Goal: Information Seeking & Learning: Learn about a topic

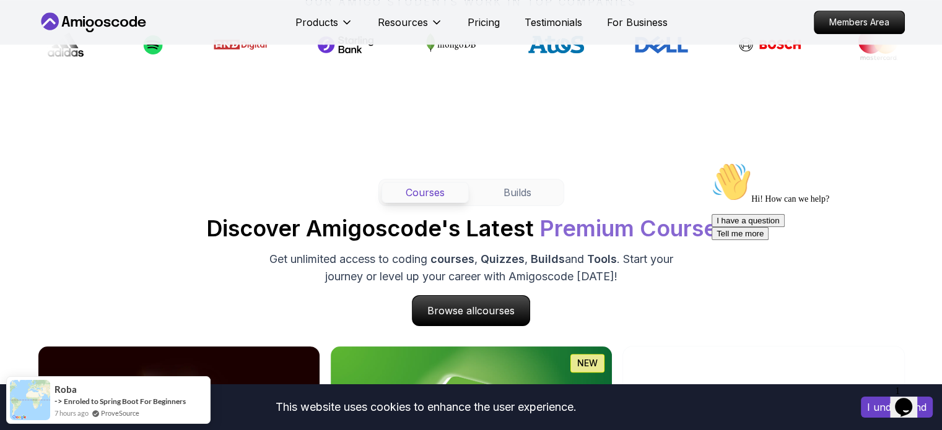
scroll to position [1114, 0]
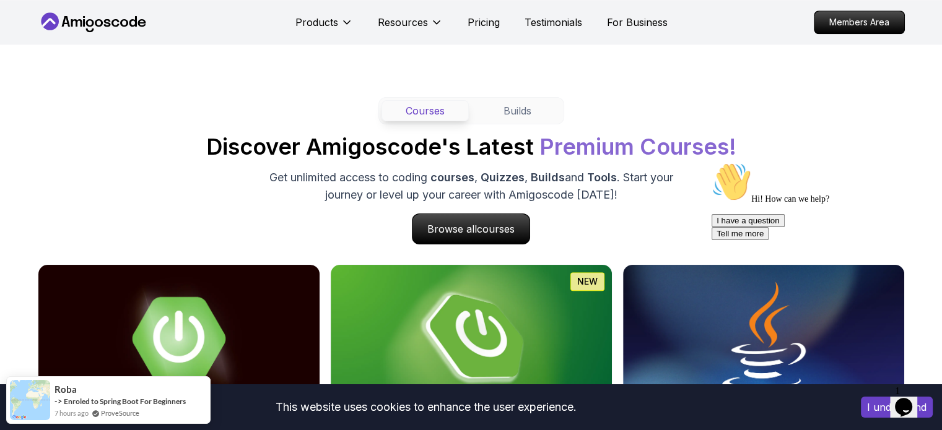
click at [913, 397] on div "Opens Chat This icon Opens the chat window." at bounding box center [903, 407] width 20 height 20
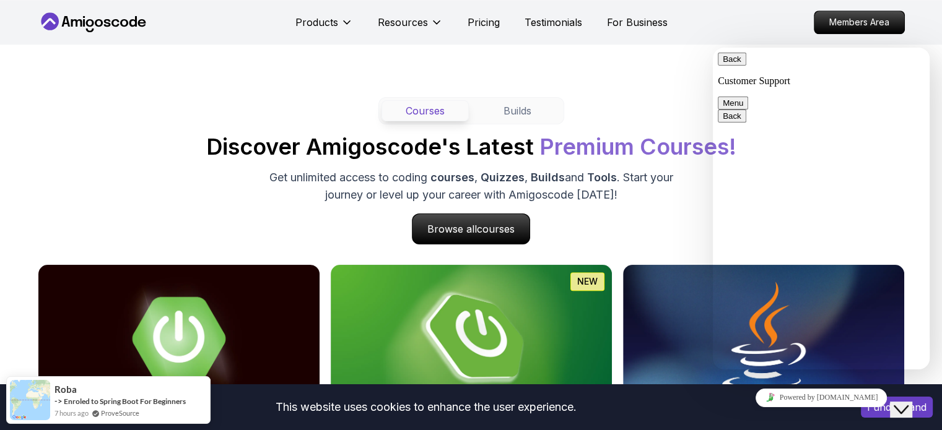
drag, startPoint x: 889, startPoint y: 401, endPoint x: 713, endPoint y: 404, distance: 176.5
click at [889, 401] on div "Powered by [DOMAIN_NAME]" at bounding box center [820, 398] width 207 height 18
click at [905, 402] on button "Close Chat This icon closes the chat window." at bounding box center [901, 410] width 22 height 16
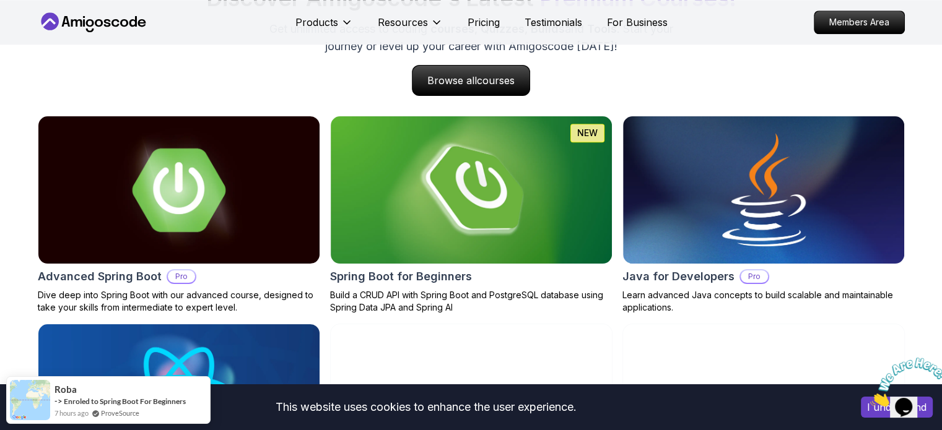
scroll to position [1424, 0]
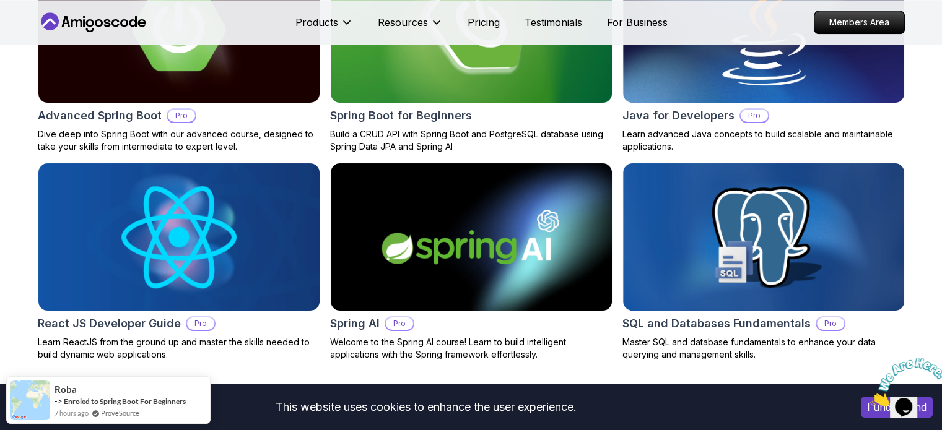
click at [870, 398] on icon "Close" at bounding box center [870, 403] width 0 height 11
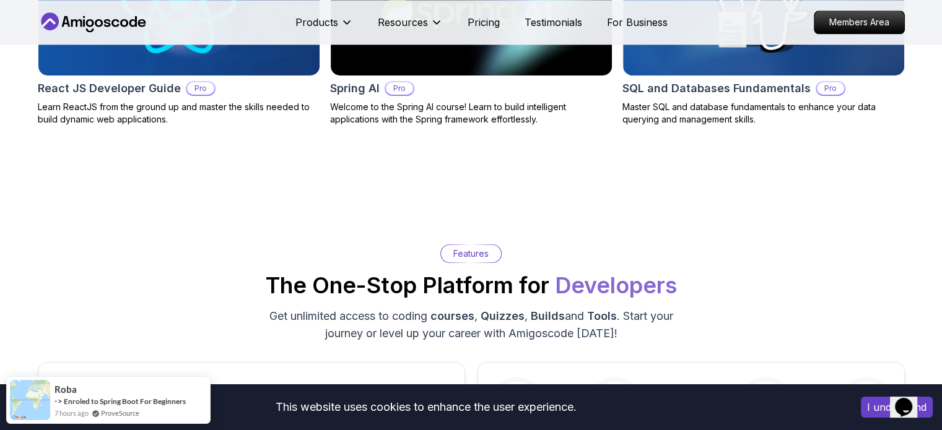
scroll to position [1671, 0]
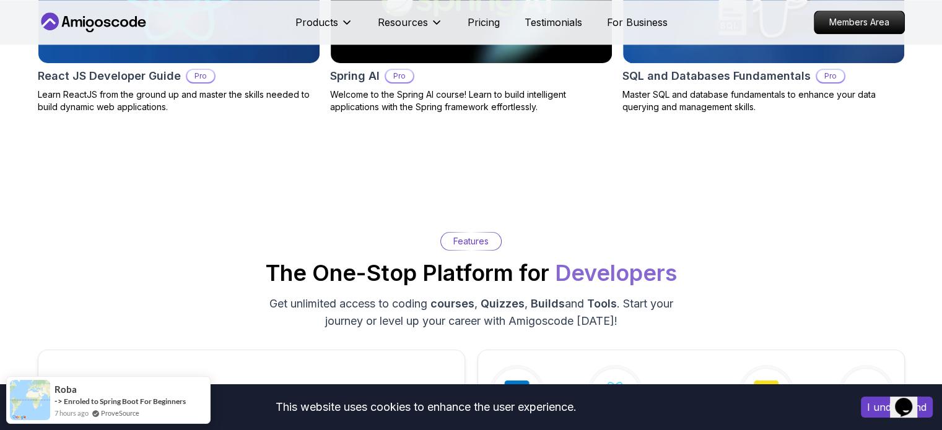
click at [869, 412] on button "I understand" at bounding box center [896, 407] width 72 height 21
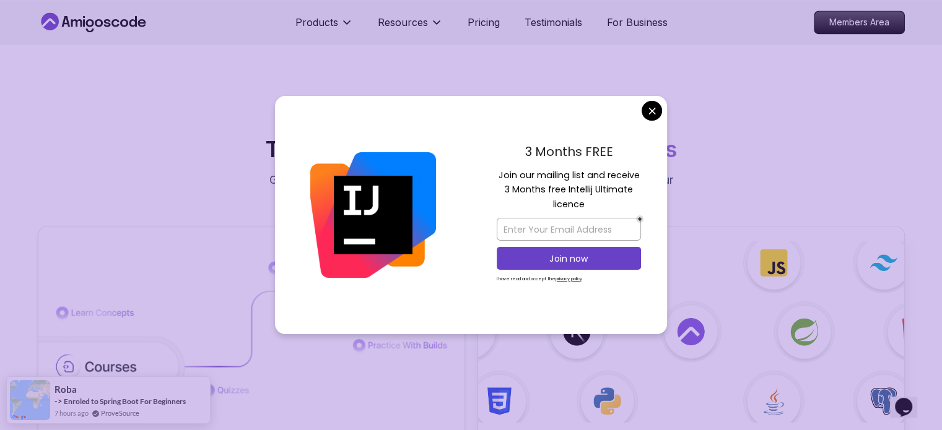
scroll to position [2229, 0]
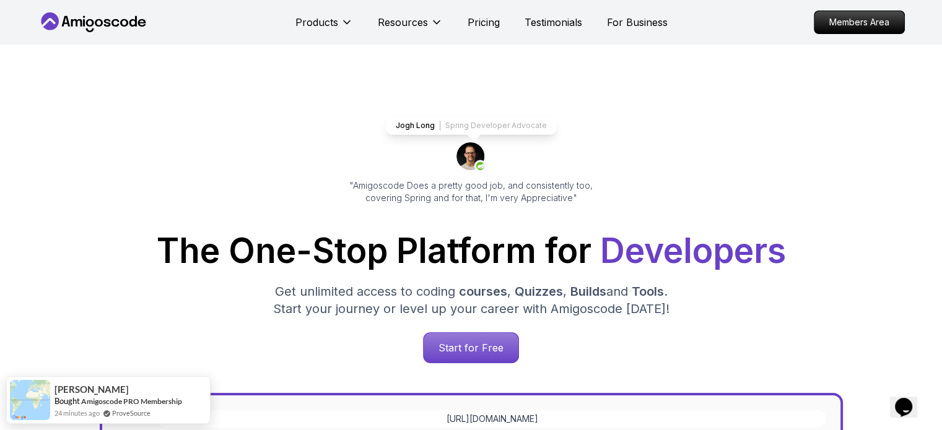
scroll to position [0, 0]
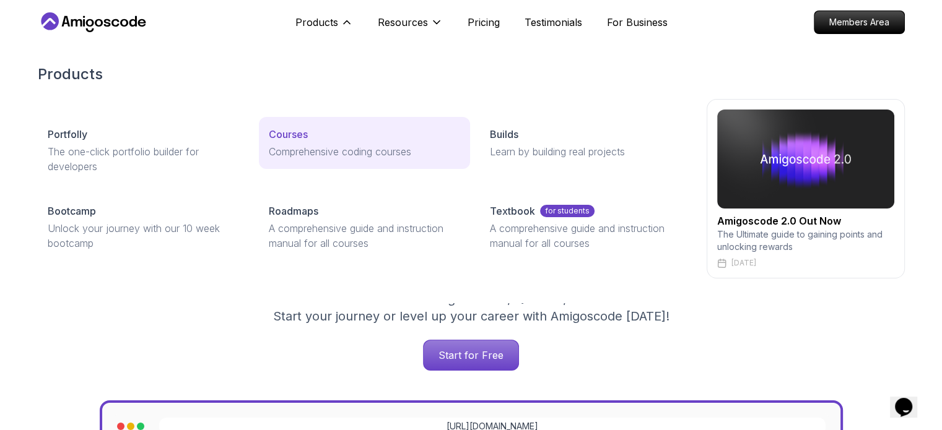
click at [317, 158] on p "Comprehensive coding courses" at bounding box center [364, 151] width 191 height 15
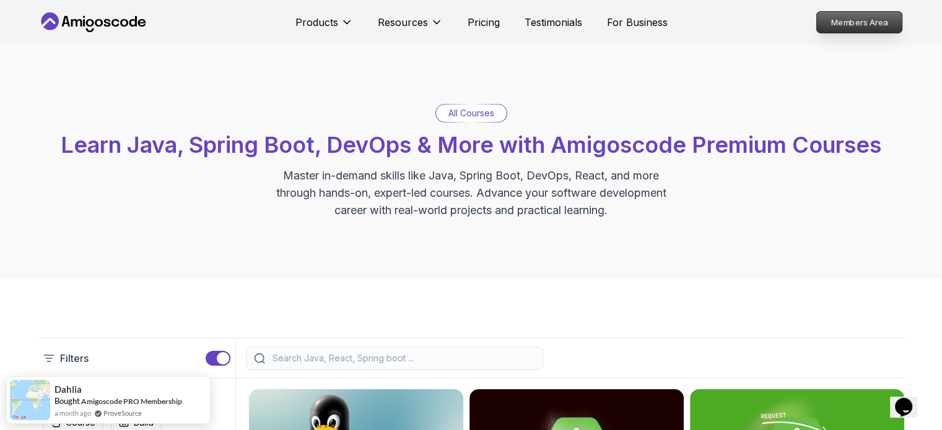
click at [847, 20] on p "Members Area" at bounding box center [858, 22] width 85 height 21
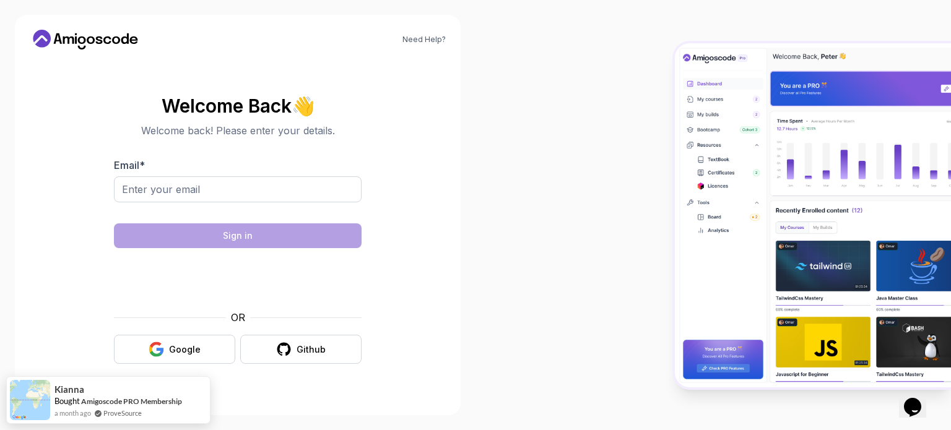
click at [100, 278] on section "Welcome Back 👋 Welcome back! Please enter your details. Email * Sign in OR Goog…" at bounding box center [238, 230] width 416 height 293
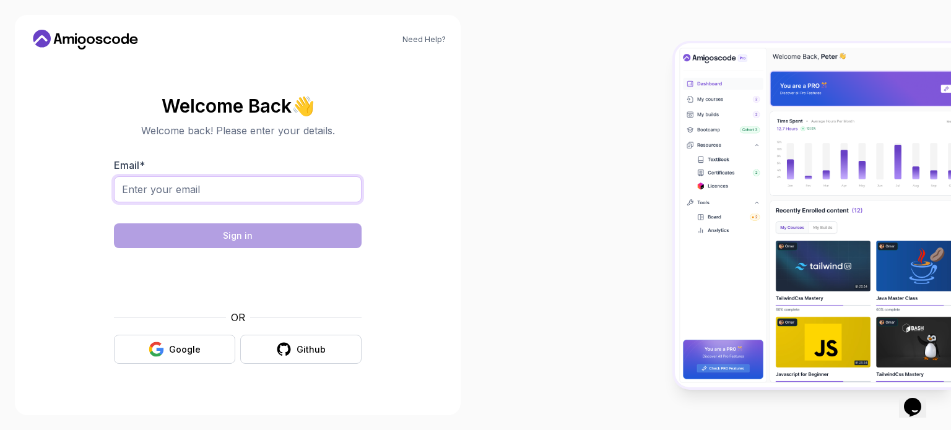
click at [262, 188] on input "Email *" at bounding box center [238, 189] width 248 height 26
paste input "[EMAIL_ADDRESS][DOMAIN_NAME]"
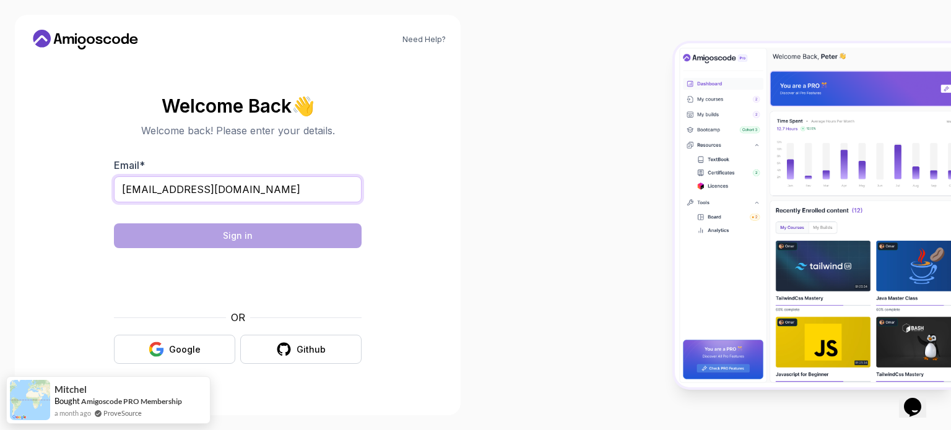
type input "[EMAIL_ADDRESS][DOMAIN_NAME]"
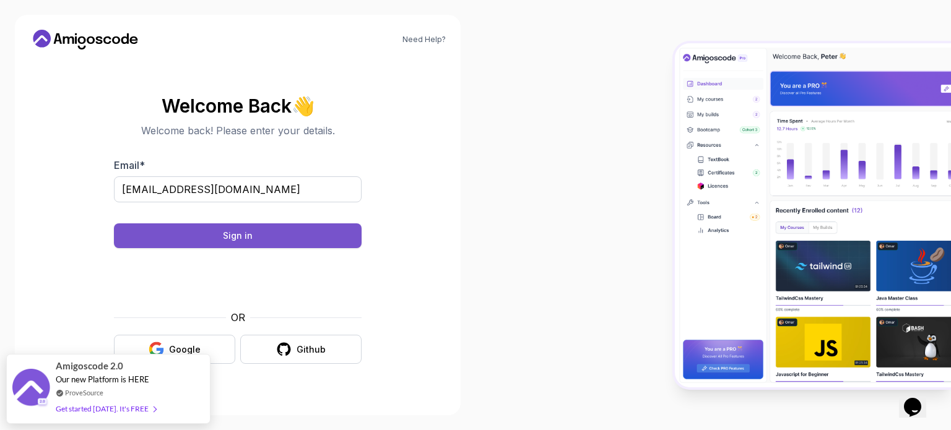
click at [258, 234] on button "Sign in" at bounding box center [238, 235] width 248 height 25
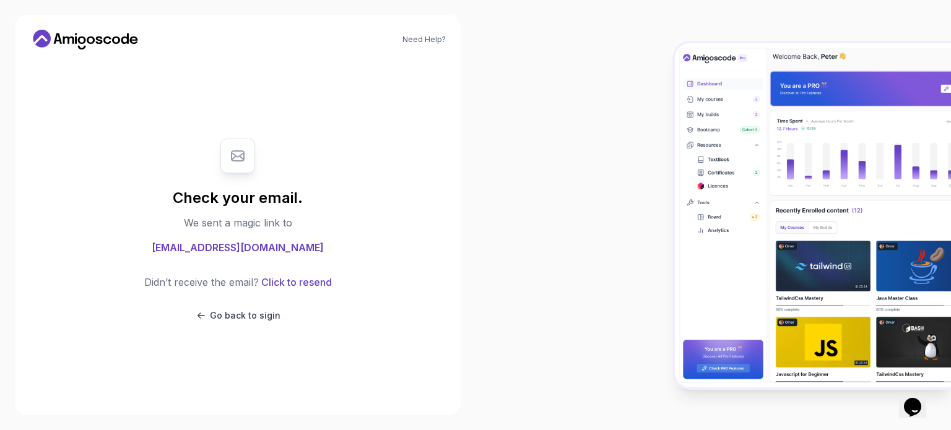
click at [259, 251] on span "[EMAIL_ADDRESS][DOMAIN_NAME]" at bounding box center [238, 247] width 172 height 15
click at [307, 282] on button "Click to resend" at bounding box center [295, 282] width 73 height 15
click at [249, 313] on p "Go back to sigin" at bounding box center [245, 316] width 71 height 12
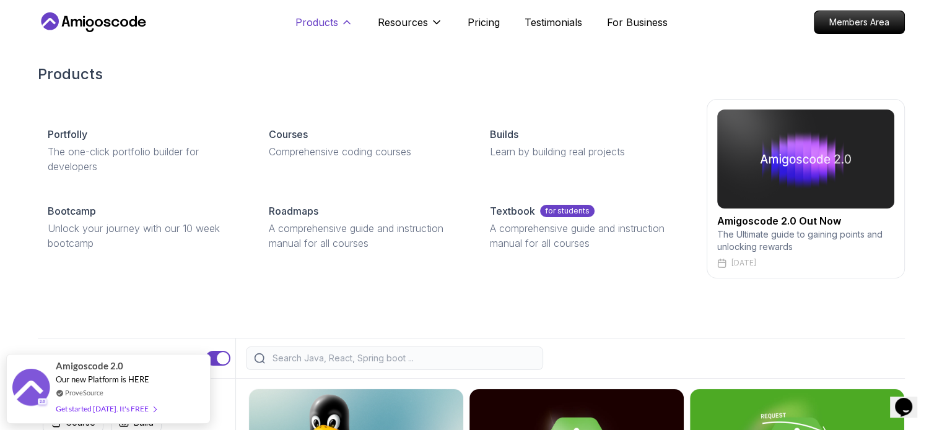
click at [323, 29] on p "Products" at bounding box center [316, 22] width 43 height 15
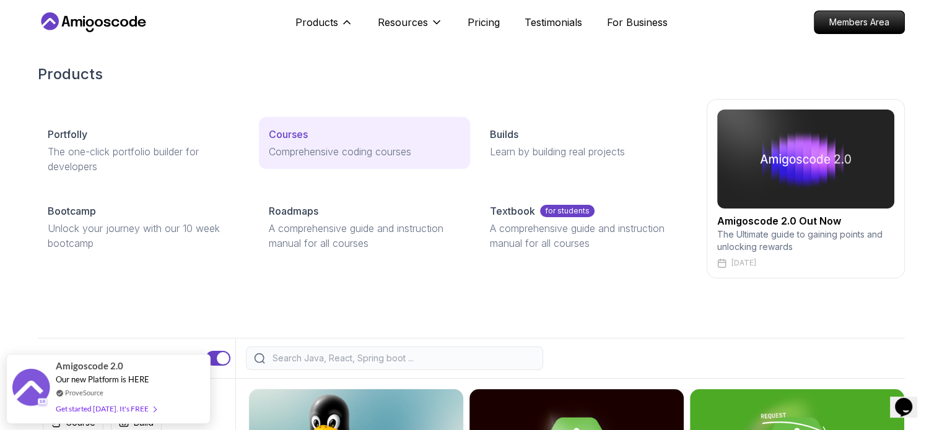
click at [300, 143] on link "Courses Comprehensive coding courses" at bounding box center [364, 143] width 211 height 52
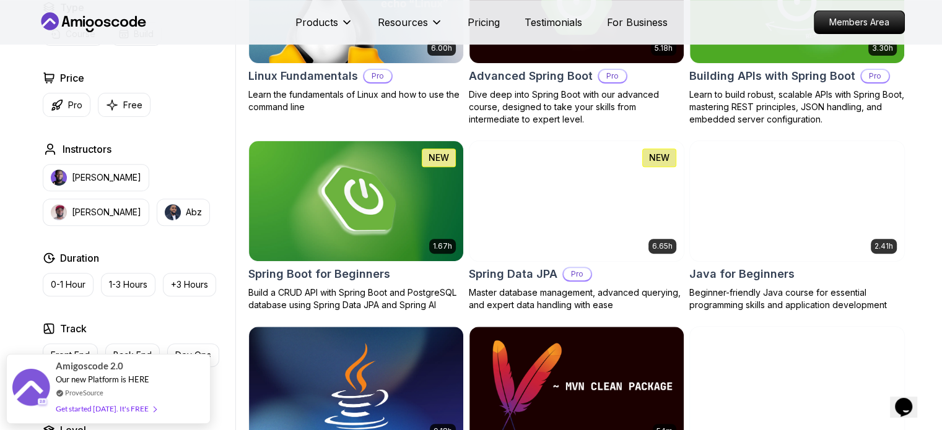
scroll to position [495, 0]
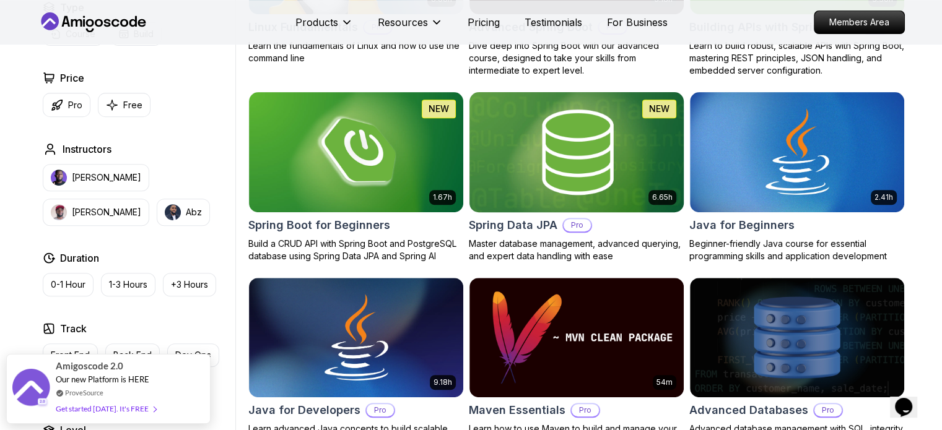
click at [565, 141] on img at bounding box center [576, 152] width 225 height 126
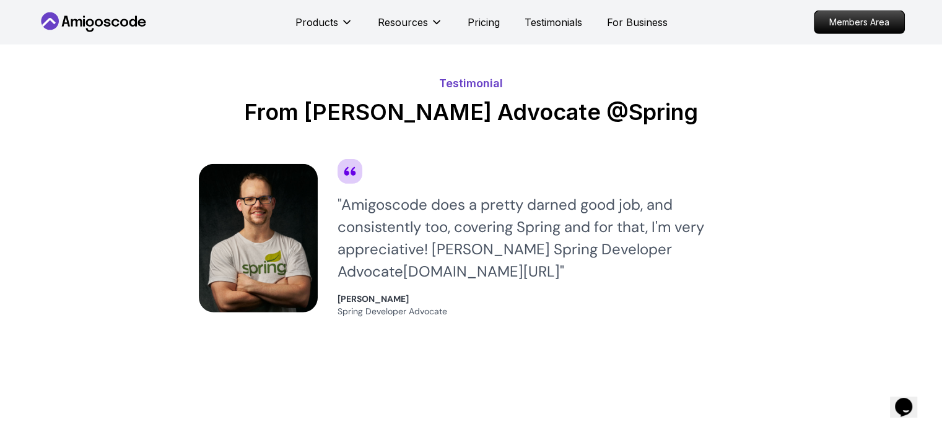
scroll to position [3590, 0]
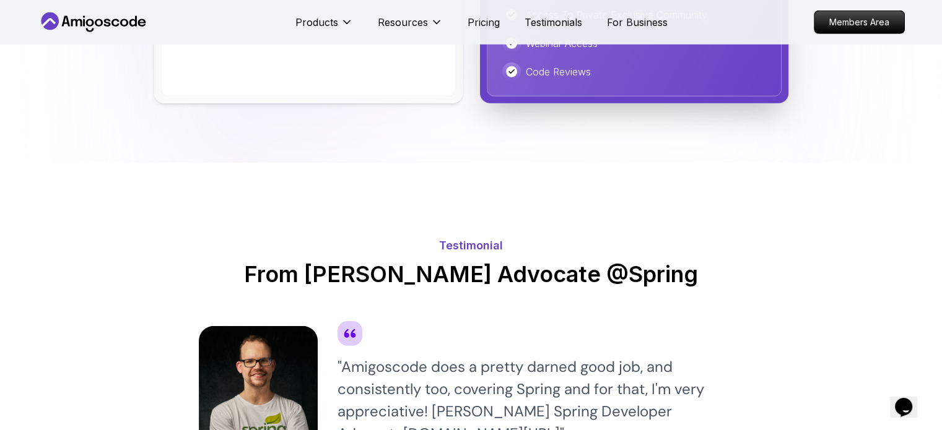
click at [92, 9] on nav "Products Resources Pricing Testimonials For Business Members Area" at bounding box center [471, 22] width 867 height 45
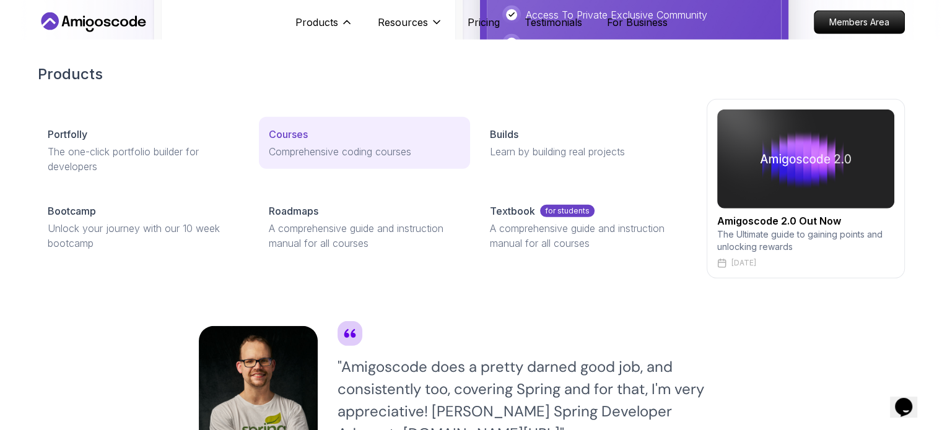
click at [298, 145] on p "Comprehensive coding courses" at bounding box center [364, 151] width 191 height 15
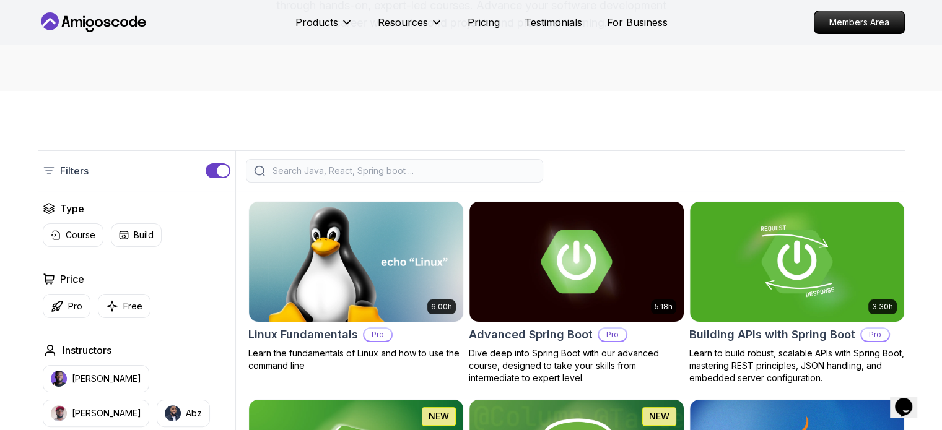
scroll to position [186, 0]
